Goal: Task Accomplishment & Management: Use online tool/utility

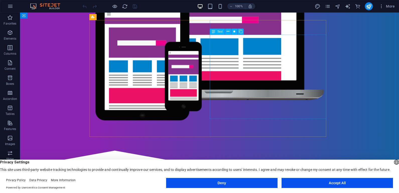
scroll to position [352, 0]
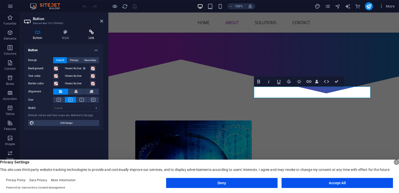
click at [90, 36] on h4 "Link" at bounding box center [92, 35] width 24 height 11
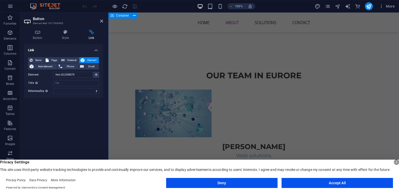
scroll to position [375, 0]
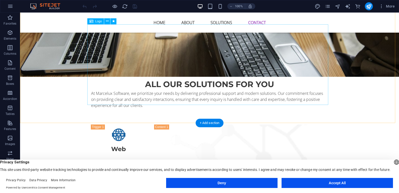
scroll to position [1531, 0]
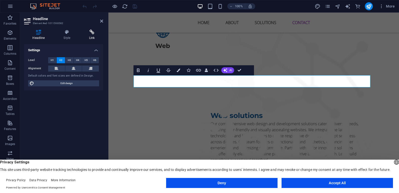
click at [93, 31] on icon at bounding box center [92, 32] width 22 height 5
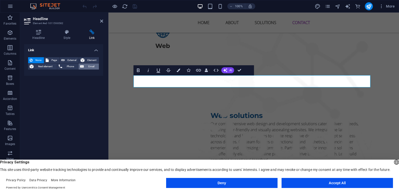
click at [92, 67] on span "Email" at bounding box center [91, 67] width 12 height 6
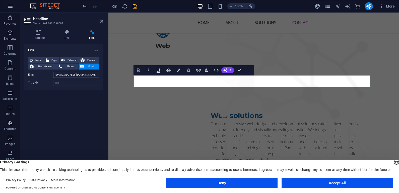
type input "[EMAIL_ADDRESS][DOMAIN_NAME]"
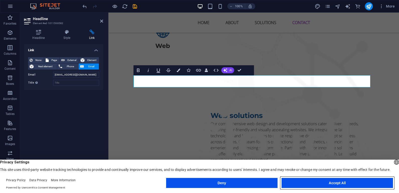
click at [334, 183] on button "Accept All" at bounding box center [338, 183] width 112 height 10
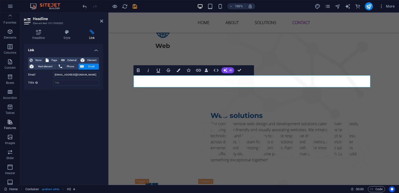
scroll to position [0, 0]
click at [9, 33] on icon "button" at bounding box center [10, 33] width 6 height 6
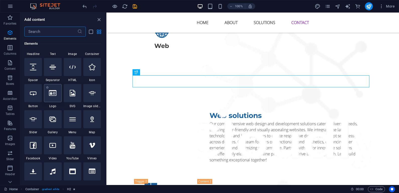
scroll to position [104, 0]
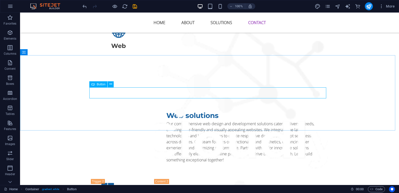
click at [101, 86] on span "Button" at bounding box center [101, 84] width 9 height 3
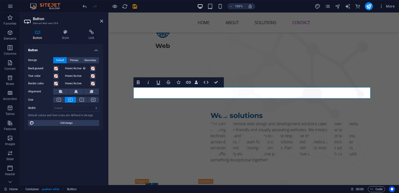
click at [37, 36] on h4 "Button" at bounding box center [38, 35] width 29 height 11
click at [91, 92] on icon at bounding box center [92, 92] width 4 height 6
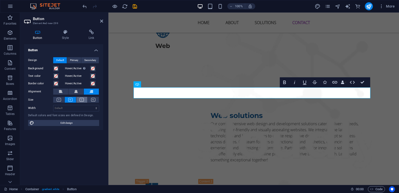
click at [81, 99] on icon at bounding box center [82, 100] width 4 height 4
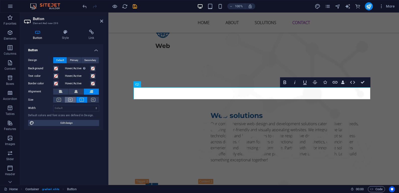
click at [70, 99] on icon at bounding box center [70, 100] width 4 height 4
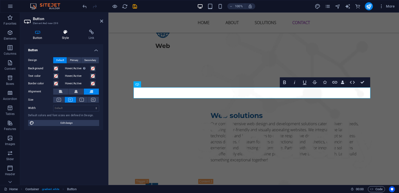
click at [65, 34] on icon at bounding box center [65, 32] width 25 height 5
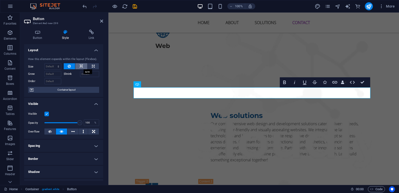
click at [80, 67] on icon at bounding box center [82, 66] width 4 height 6
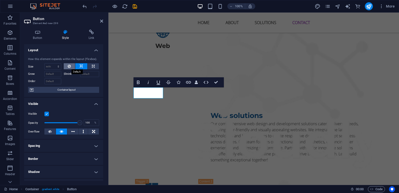
click at [72, 65] on button at bounding box center [70, 66] width 12 height 6
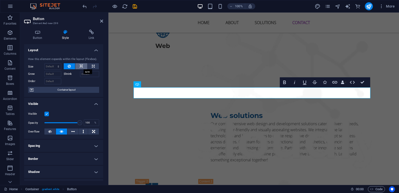
click at [81, 67] on icon at bounding box center [82, 66] width 4 height 6
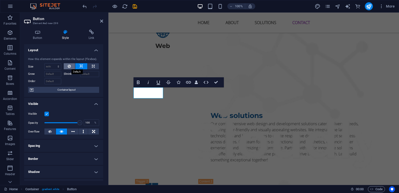
click at [70, 67] on icon at bounding box center [69, 66] width 3 height 6
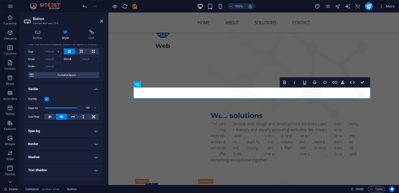
scroll to position [0, 0]
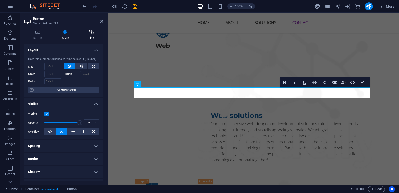
click at [90, 34] on icon at bounding box center [92, 32] width 24 height 5
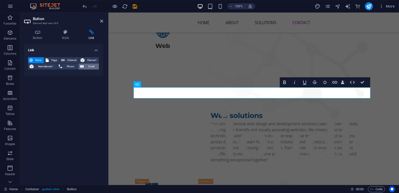
click at [88, 66] on span "Email" at bounding box center [91, 67] width 12 height 6
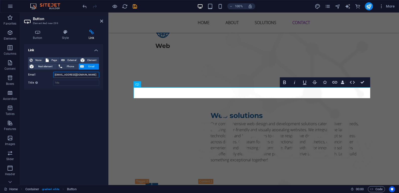
type input "[EMAIL_ADDRESS][DOMAIN_NAME]"
